Goal: Transaction & Acquisition: Purchase product/service

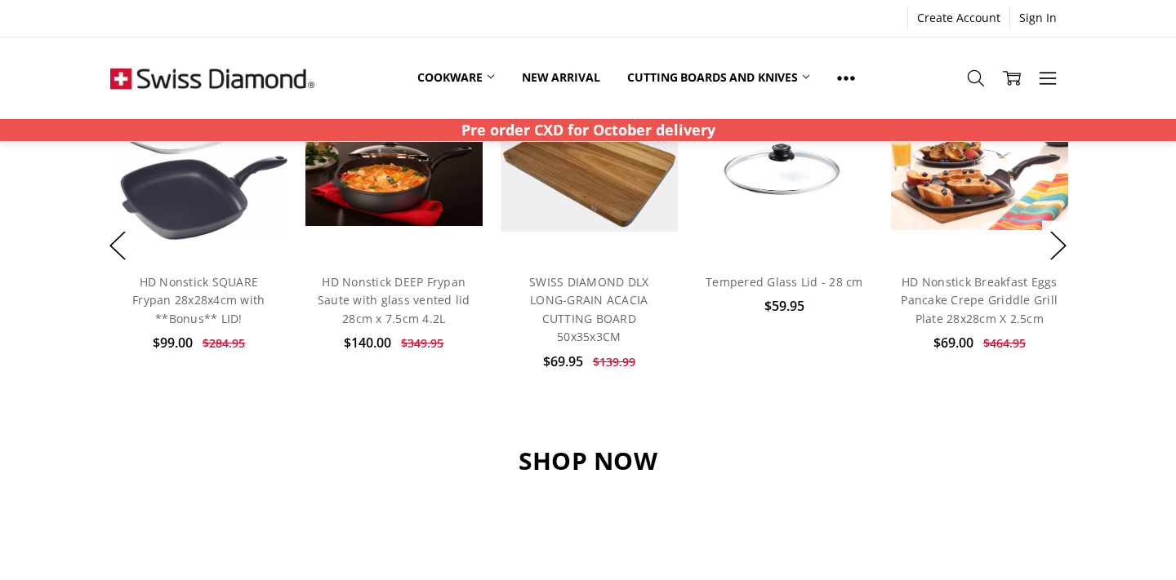
scroll to position [1319, 0]
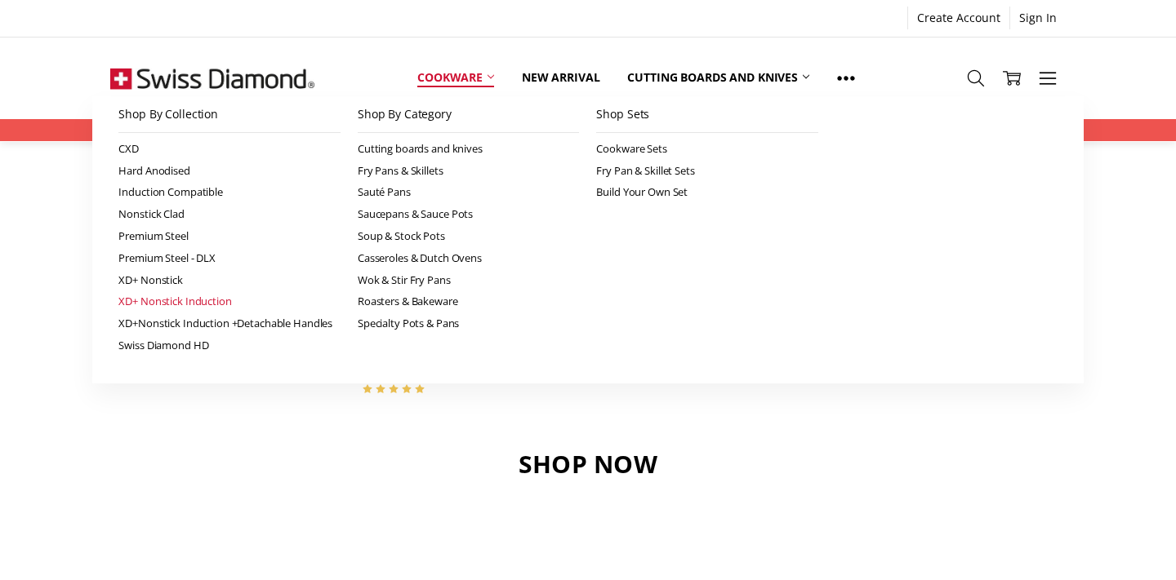
click at [168, 302] on link "XD+ Nonstick Induction" at bounding box center [229, 302] width 222 height 22
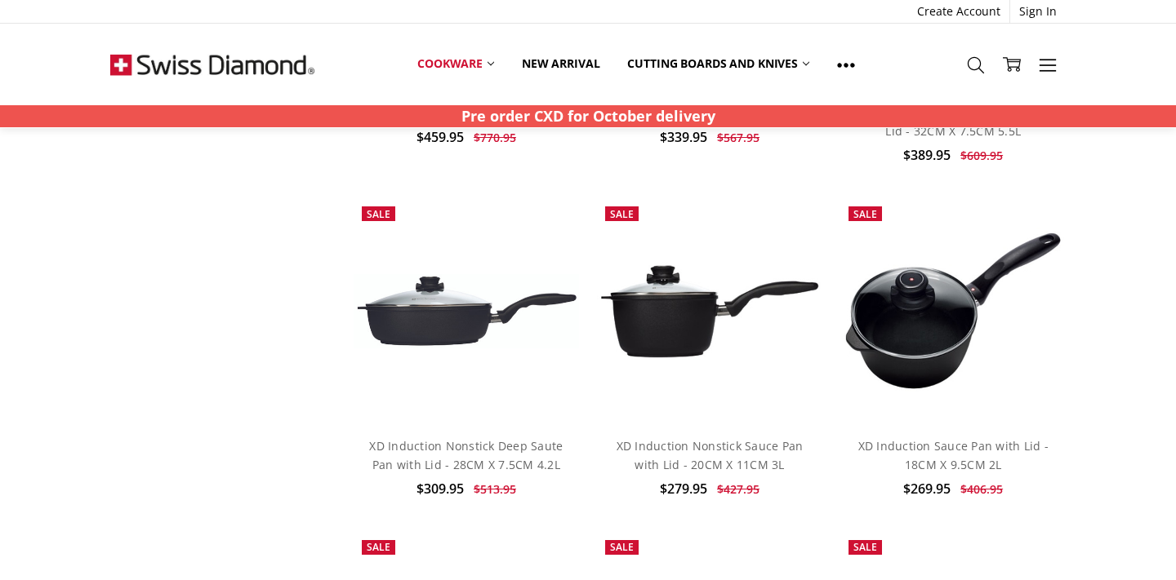
scroll to position [1096, 0]
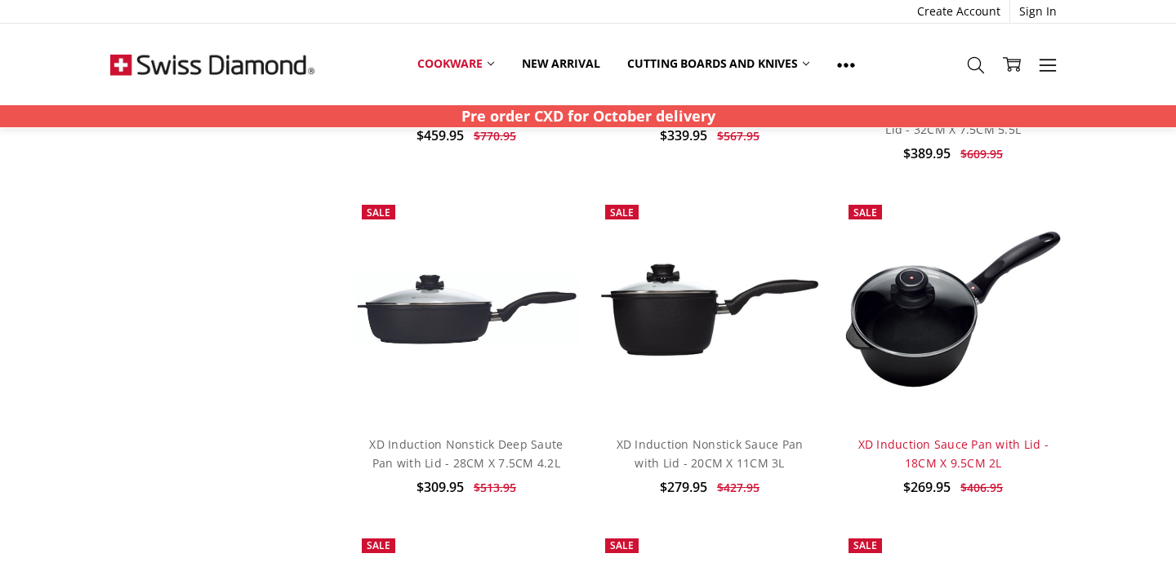
click at [886, 437] on link "XD Induction Sauce Pan with Lid - 18CM X 9.5CM 2L" at bounding box center [953, 453] width 190 height 33
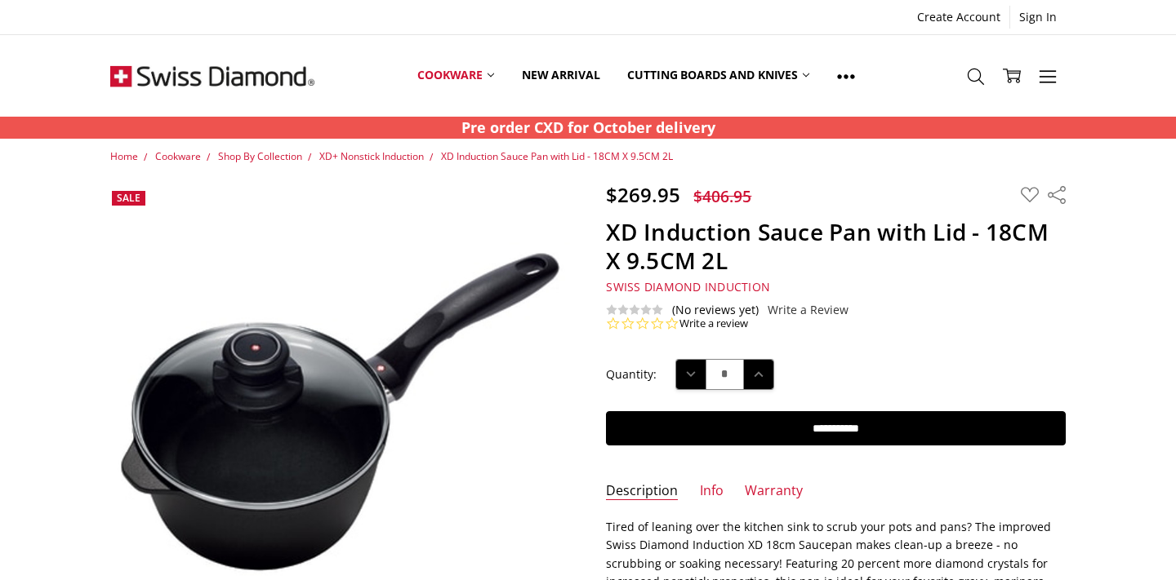
scroll to position [1, 0]
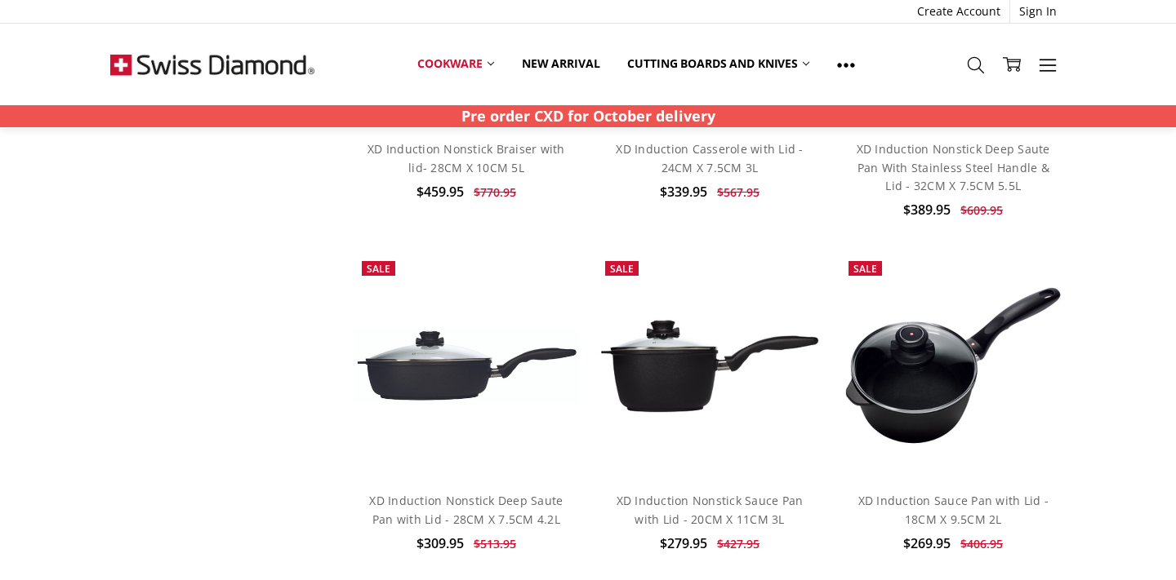
scroll to position [1037, 0]
